Goal: Task Accomplishment & Management: Complete application form

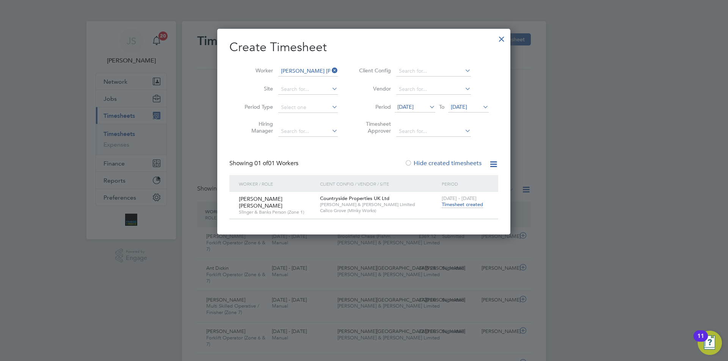
drag, startPoint x: 504, startPoint y: 36, endPoint x: 485, endPoint y: 27, distance: 21.4
click at [504, 36] on div at bounding box center [502, 37] width 14 height 14
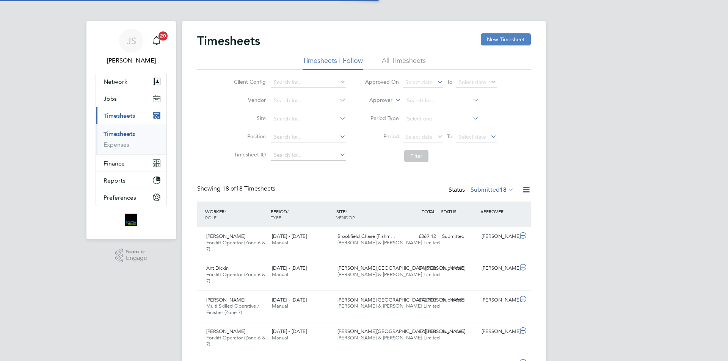
click at [483, 39] on button "New Timesheet" at bounding box center [506, 39] width 50 height 12
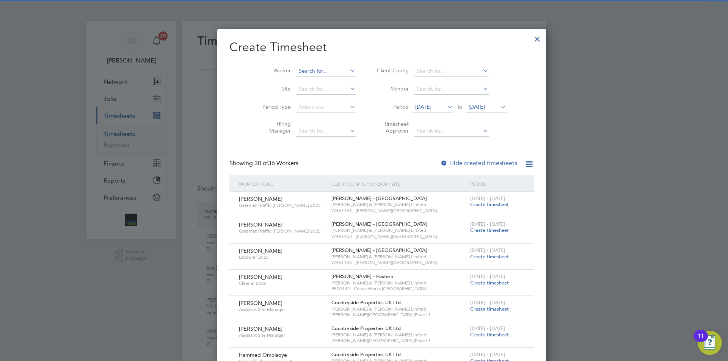
click at [296, 71] on input at bounding box center [326, 71] width 60 height 11
click at [297, 71] on input "floring dr" at bounding box center [326, 71] width 60 height 11
click at [314, 78] on li "Florin Dr [PERSON_NAME]" at bounding box center [308, 81] width 60 height 10
type input "[PERSON_NAME]"
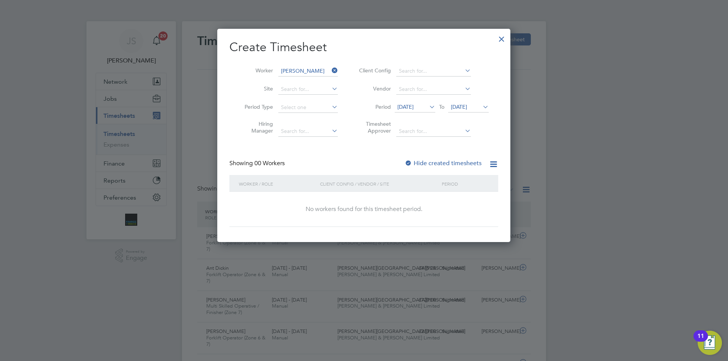
click at [409, 162] on div at bounding box center [409, 164] width 8 height 8
click at [414, 106] on span "[DATE]" at bounding box center [405, 107] width 16 height 7
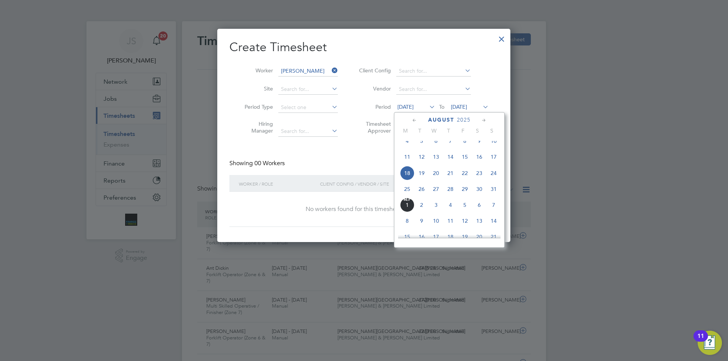
click at [408, 196] on span "25" at bounding box center [407, 189] width 14 height 14
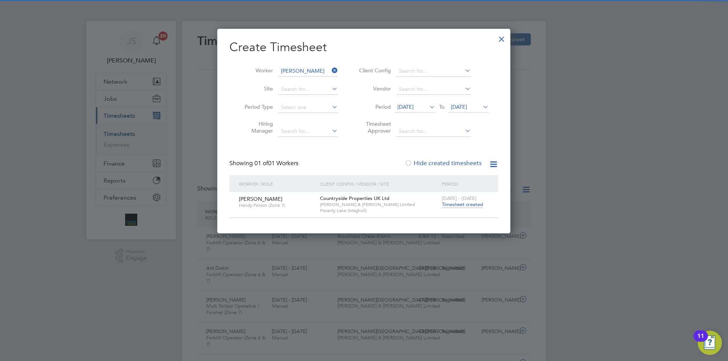
click at [446, 204] on span "Timesheet created" at bounding box center [462, 204] width 41 height 7
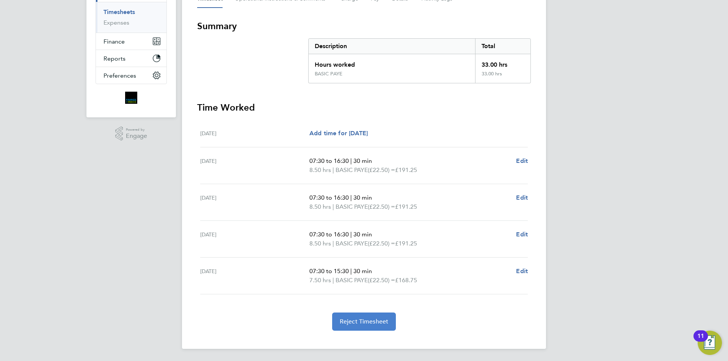
click at [367, 325] on span "Reject Timesheet" at bounding box center [364, 322] width 49 height 8
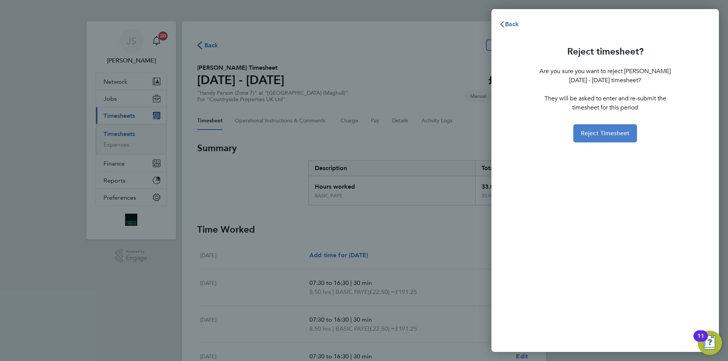
click at [614, 136] on span "Reject Timesheet" at bounding box center [605, 134] width 49 height 8
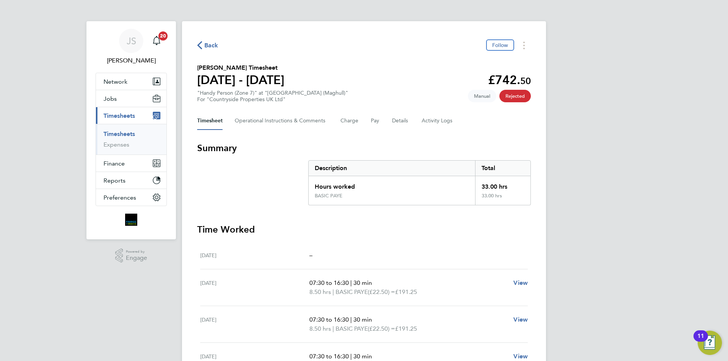
click at [211, 46] on span "Back" at bounding box center [211, 45] width 14 height 9
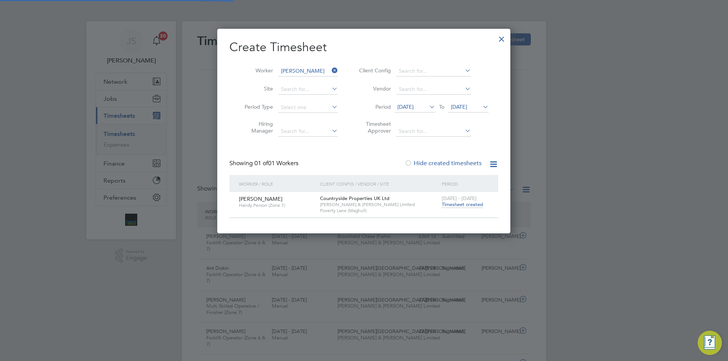
click at [301, 66] on li "Worker [PERSON_NAME]" at bounding box center [288, 71] width 118 height 18
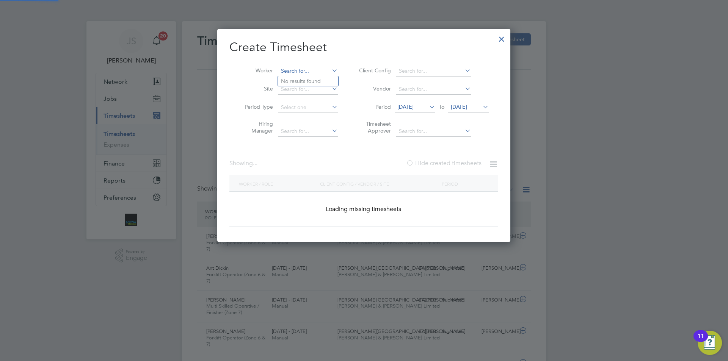
click at [301, 72] on input at bounding box center [308, 71] width 60 height 11
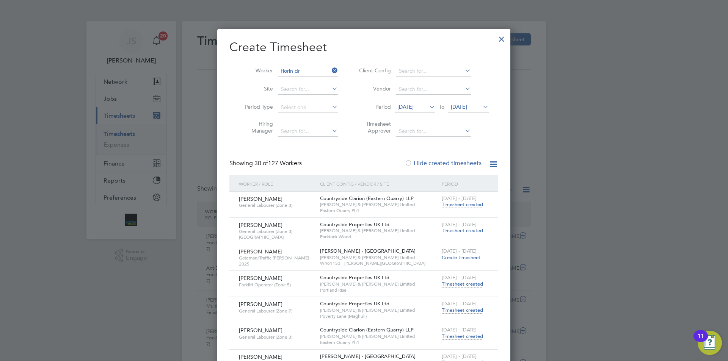
click at [304, 83] on li "Florin Dr [PERSON_NAME]" at bounding box center [308, 81] width 60 height 10
type input "[PERSON_NAME]"
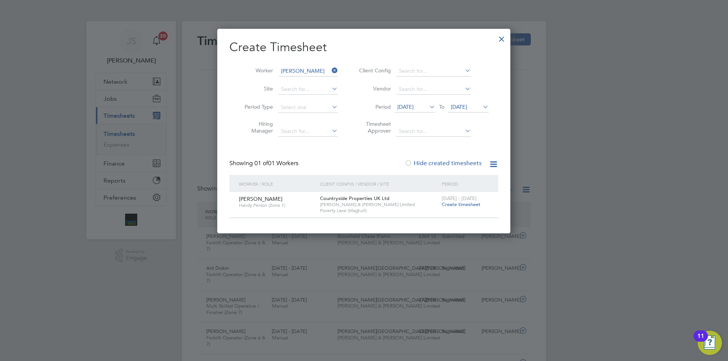
click at [466, 205] on span "Create timesheet" at bounding box center [461, 204] width 39 height 6
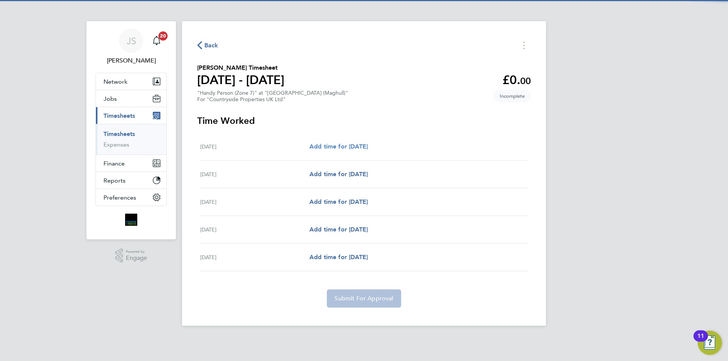
click at [353, 150] on link "Add time for [DATE]" at bounding box center [338, 146] width 58 height 9
select select "30"
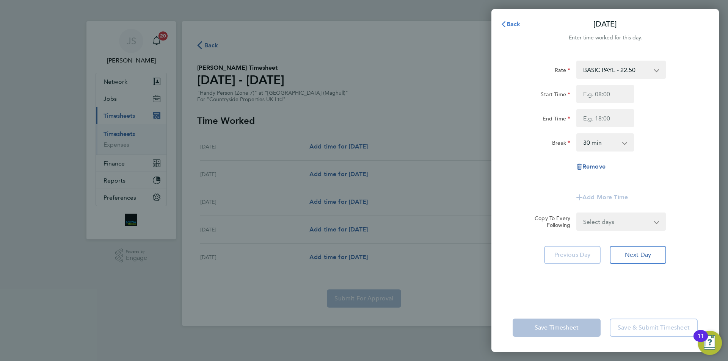
click at [503, 23] on icon "button" at bounding box center [504, 24] width 6 height 6
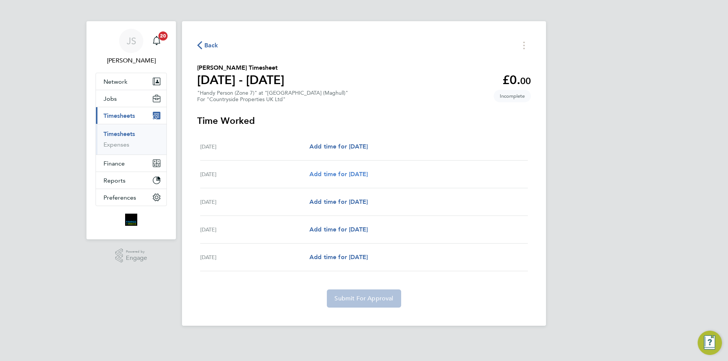
click at [330, 173] on span "Add time for [DATE]" at bounding box center [338, 174] width 58 height 7
select select "30"
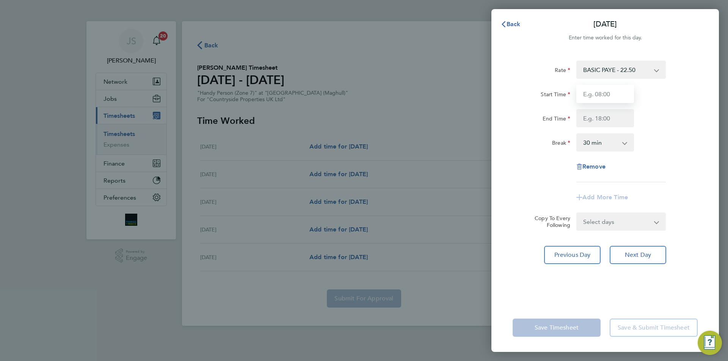
click at [606, 94] on input "Start Time" at bounding box center [605, 94] width 58 height 18
type input "07:30"
click at [588, 122] on input "End Time" at bounding box center [605, 118] width 58 height 18
type input "16:30"
click at [616, 226] on select "Select days Day [DATE] [DATE] [DATE]" at bounding box center [617, 221] width 80 height 17
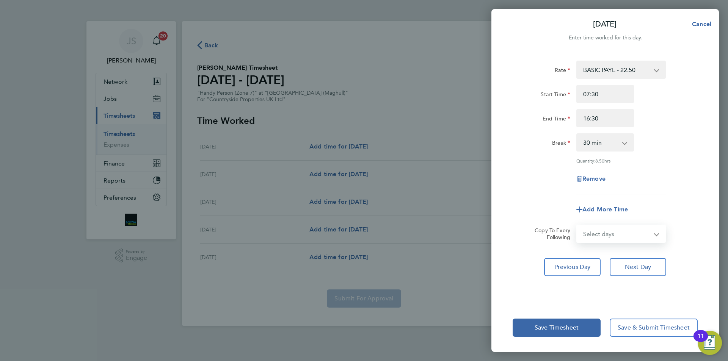
select select "DAY"
click at [577, 226] on select "Select days Day [DATE] [DATE] [DATE]" at bounding box center [617, 234] width 80 height 17
select select "[DATE]"
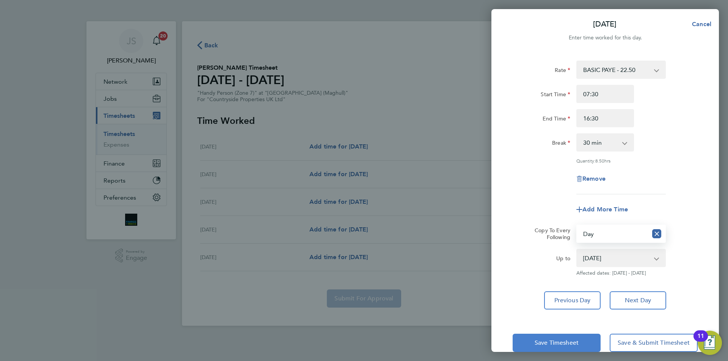
click at [575, 342] on span "Save Timesheet" at bounding box center [557, 343] width 44 height 8
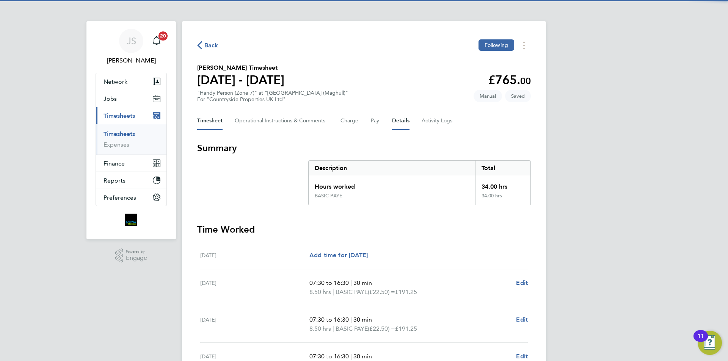
click at [399, 120] on button "Details" at bounding box center [400, 121] width 17 height 18
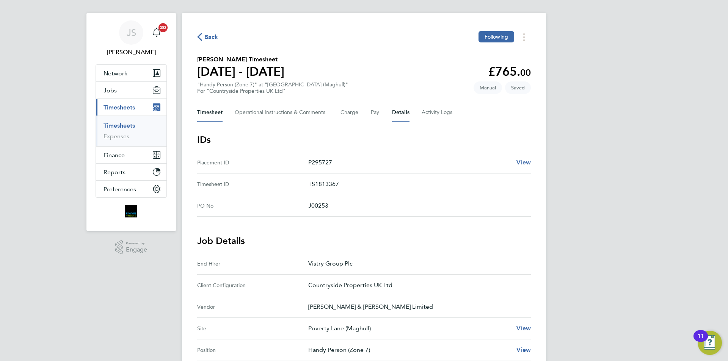
click at [207, 111] on button "Timesheet" at bounding box center [209, 113] width 25 height 18
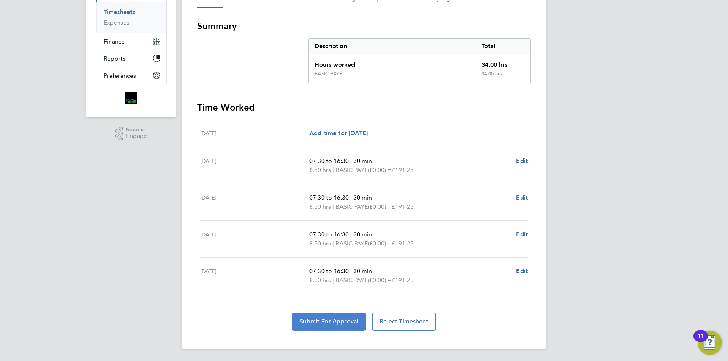
click at [343, 322] on span "Submit For Approval" at bounding box center [329, 322] width 59 height 8
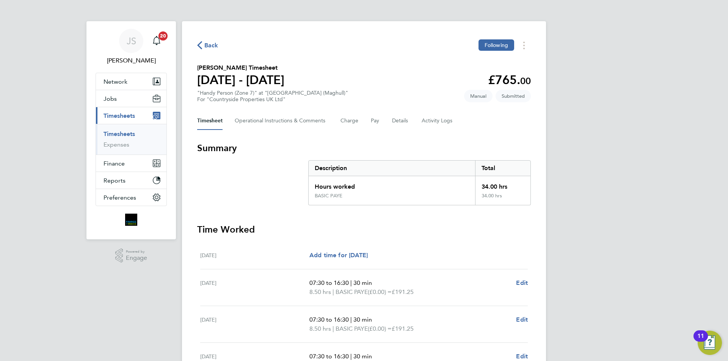
click at [208, 44] on span "Back" at bounding box center [211, 45] width 14 height 9
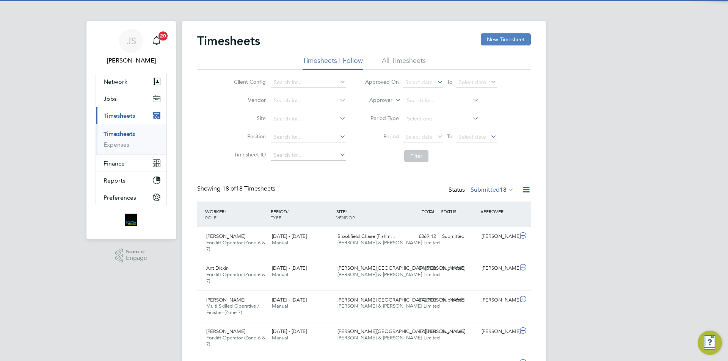
click at [507, 36] on button "New Timesheet" at bounding box center [506, 39] width 50 height 12
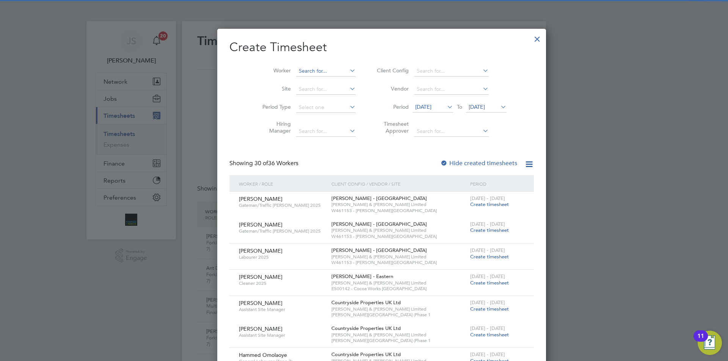
click at [296, 70] on input at bounding box center [326, 71] width 60 height 11
click at [326, 83] on b "Sm" at bounding box center [330, 81] width 8 height 6
type input "[PERSON_NAME]"
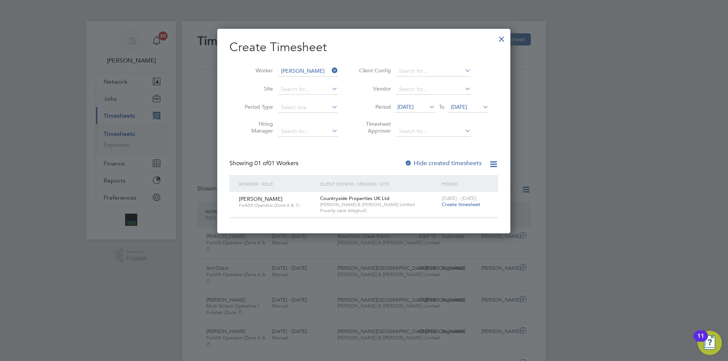
click at [454, 201] on span "[DATE] - [DATE]" at bounding box center [459, 198] width 35 height 6
click at [466, 199] on span "[DATE] - [DATE]" at bounding box center [459, 198] width 35 height 6
click at [465, 207] on span "Create timesheet" at bounding box center [461, 204] width 39 height 6
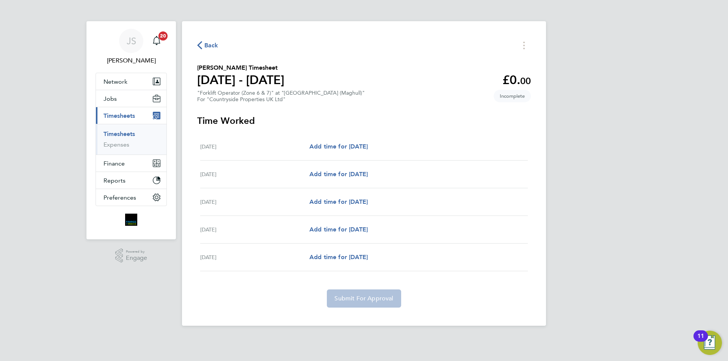
click at [339, 165] on div "[DATE] Add time for [DATE] Add time for [DATE]" at bounding box center [364, 175] width 328 height 28
click at [338, 171] on span "Add time for [DATE]" at bounding box center [338, 174] width 58 height 7
select select "30"
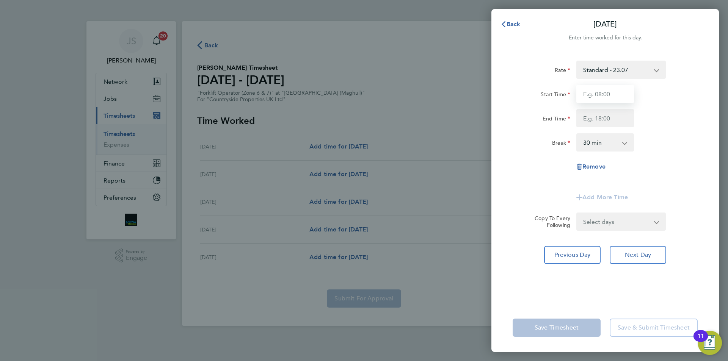
click at [601, 95] on input "Start Time" at bounding box center [605, 94] width 58 height 18
type input "07:30"
click at [587, 121] on input "End Time" at bounding box center [605, 118] width 58 height 18
type input "16:30"
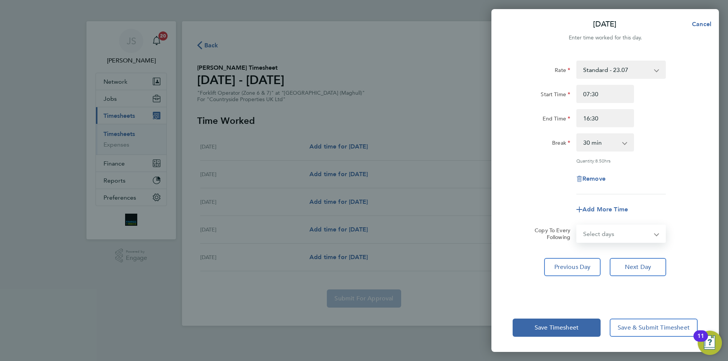
click at [598, 216] on form "Rate Standard - 23.07 Start Time 07:30 End Time 16:30 Break 0 min 15 min 30 min…" at bounding box center [605, 152] width 185 height 182
select select "DAY"
click at [577, 226] on select "Select days Day [DATE] [DATE] [DATE]" at bounding box center [617, 234] width 80 height 17
select select "[DATE]"
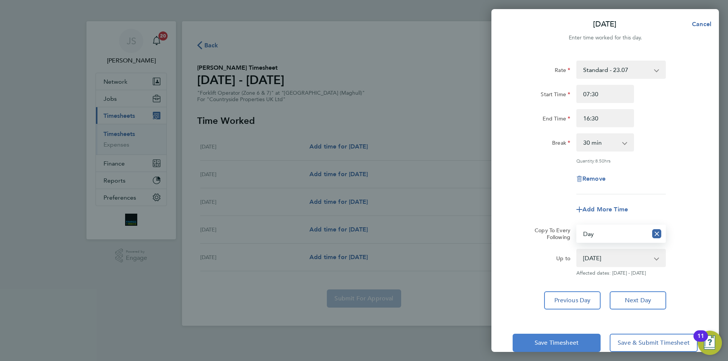
click at [583, 341] on button "Save Timesheet" at bounding box center [557, 343] width 88 height 18
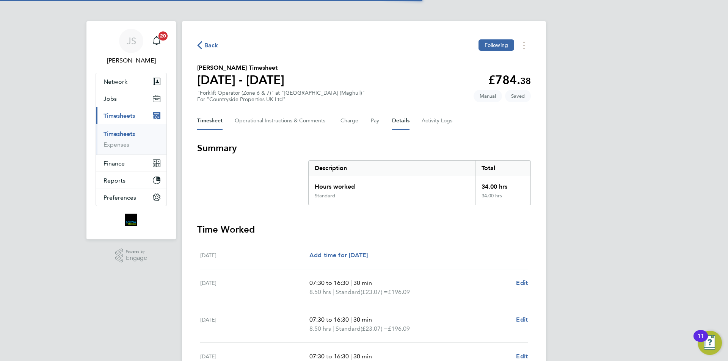
click at [399, 118] on button "Details" at bounding box center [400, 121] width 17 height 18
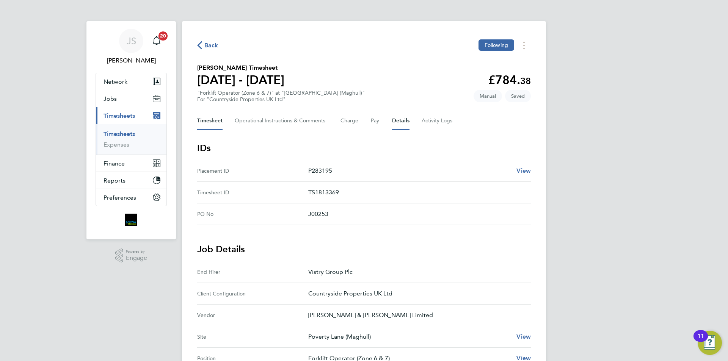
click at [215, 117] on button "Timesheet" at bounding box center [209, 121] width 25 height 18
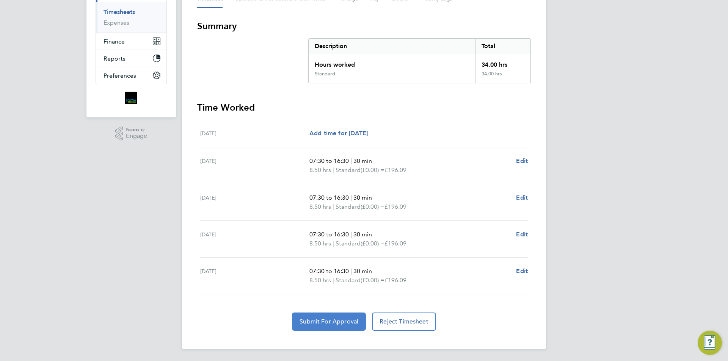
click at [354, 328] on button "Submit For Approval" at bounding box center [329, 322] width 74 height 18
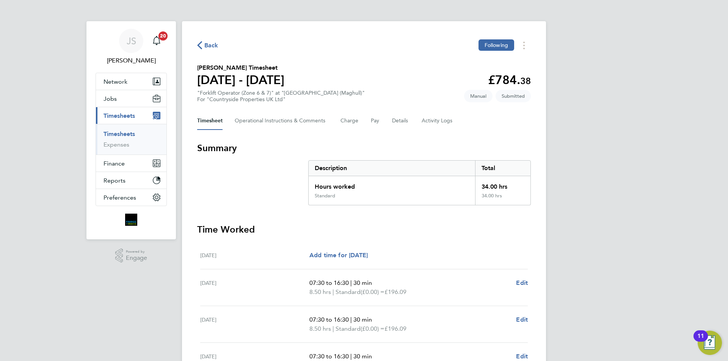
click at [210, 40] on div "Back Following" at bounding box center [364, 45] width 334 height 12
click at [209, 43] on span "Back" at bounding box center [211, 45] width 14 height 9
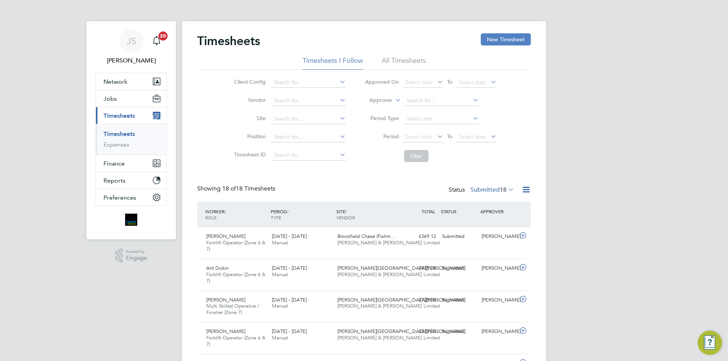
click at [508, 41] on button "New Timesheet" at bounding box center [506, 39] width 50 height 12
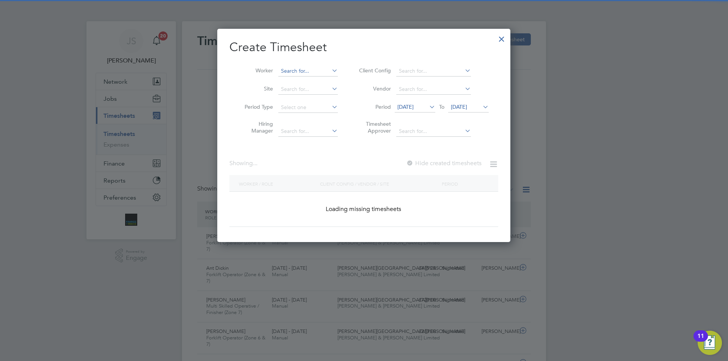
click at [286, 69] on input at bounding box center [308, 71] width 60 height 11
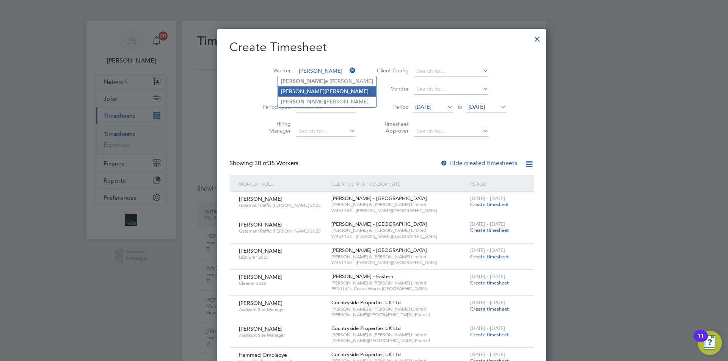
click at [325, 90] on b "[PERSON_NAME]" at bounding box center [347, 91] width 44 height 6
type input "[PERSON_NAME]"
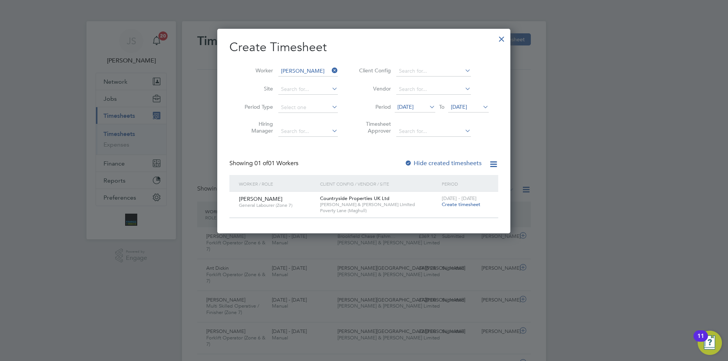
click at [464, 199] on span "[DATE] - [DATE]" at bounding box center [459, 198] width 35 height 6
click at [466, 202] on span "Create timesheet" at bounding box center [461, 204] width 39 height 6
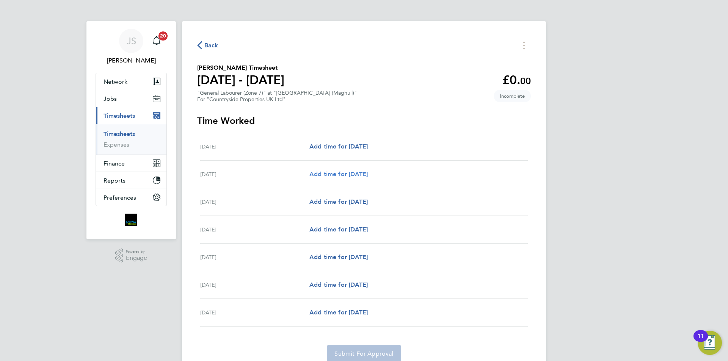
click at [344, 173] on span "Add time for [DATE]" at bounding box center [338, 174] width 58 height 7
select select "30"
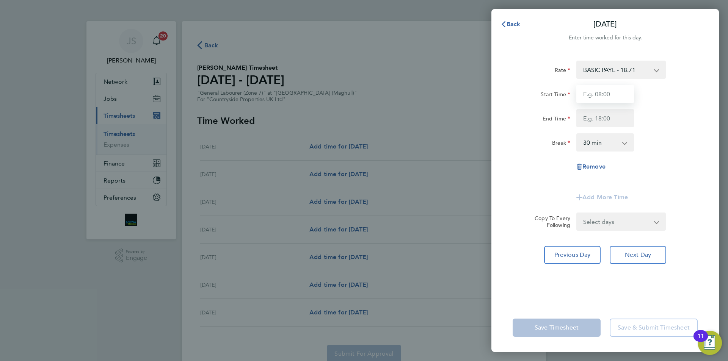
click at [600, 95] on input "Start Time" at bounding box center [605, 94] width 58 height 18
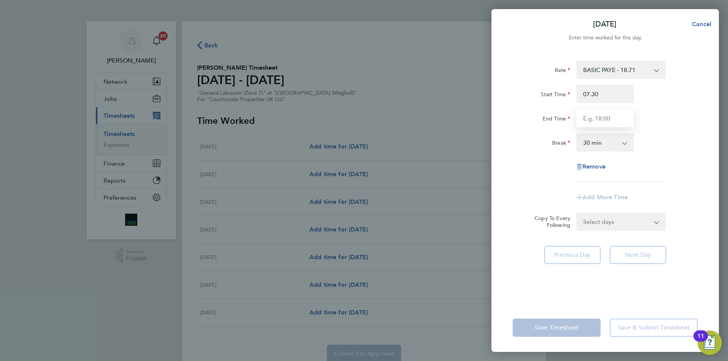
type input "07:30"
click at [593, 123] on input "End Time" at bounding box center [605, 118] width 58 height 18
type input "16:30"
drag, startPoint x: 599, startPoint y: 226, endPoint x: 604, endPoint y: 235, distance: 11.0
click at [599, 226] on select "Select days Day Weekday (Mon-Fri) Weekend (Sat-Sun) [DATE] [DATE] [DATE] [DATE]…" at bounding box center [617, 221] width 80 height 17
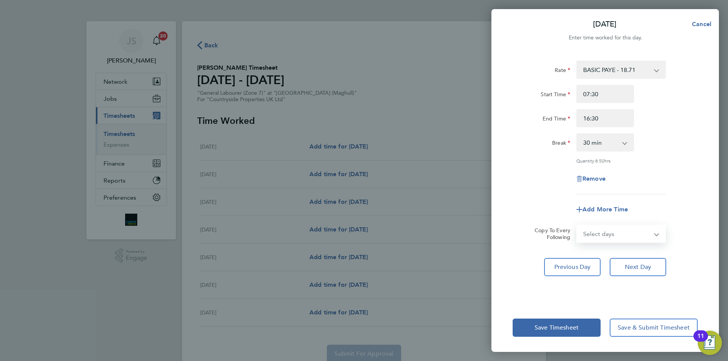
select select "WEEKDAY"
click at [577, 226] on select "Select days Day Weekday (Mon-Fri) Weekend (Sat-Sun) [DATE] [DATE] [DATE] [DATE]…" at bounding box center [617, 234] width 80 height 17
select select "[DATE]"
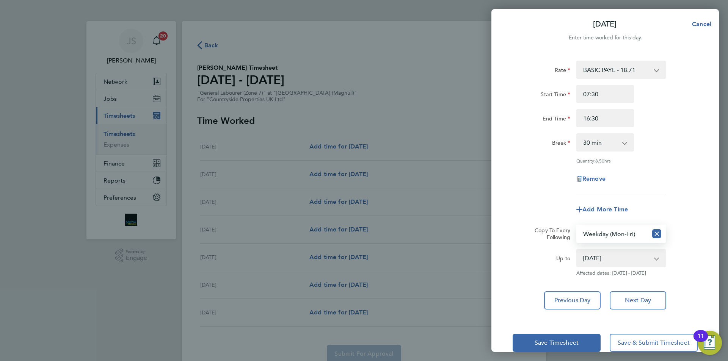
click at [538, 171] on div "Remove" at bounding box center [605, 179] width 191 height 18
click at [547, 338] on button "Save Timesheet" at bounding box center [557, 343] width 88 height 18
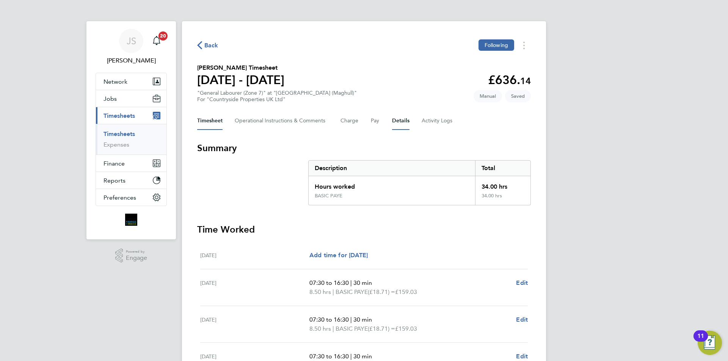
click at [397, 121] on button "Details" at bounding box center [400, 121] width 17 height 18
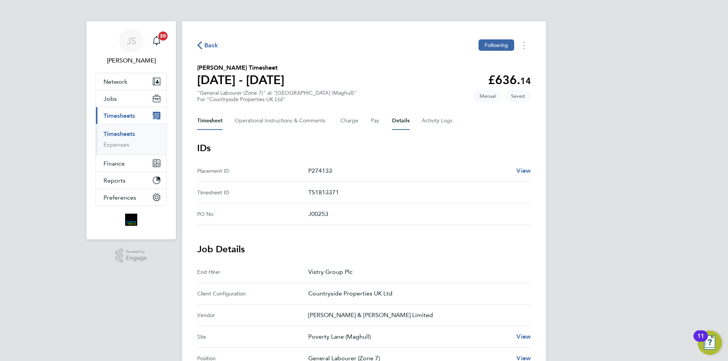
click at [206, 117] on button "Timesheet" at bounding box center [209, 121] width 25 height 18
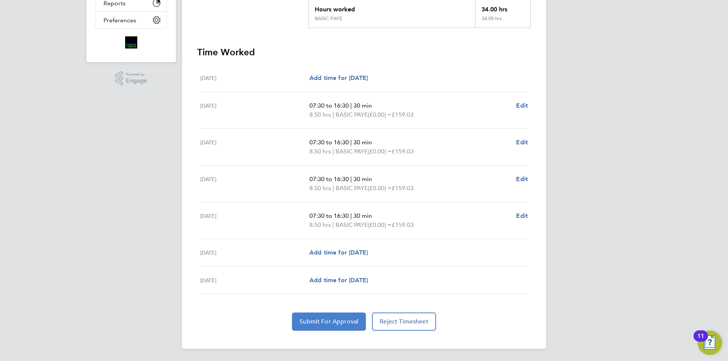
click at [352, 325] on span "Submit For Approval" at bounding box center [329, 322] width 59 height 8
